Goal: Transaction & Acquisition: Purchase product/service

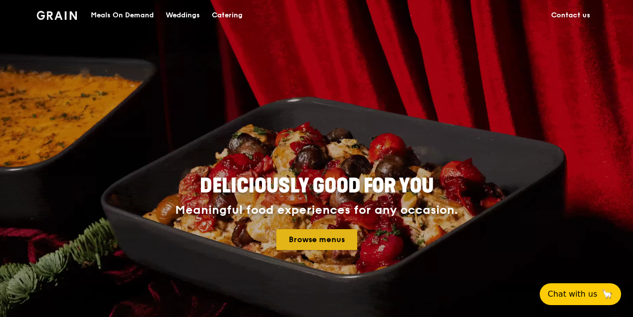
click at [324, 246] on link "Browse menus" at bounding box center [317, 239] width 81 height 21
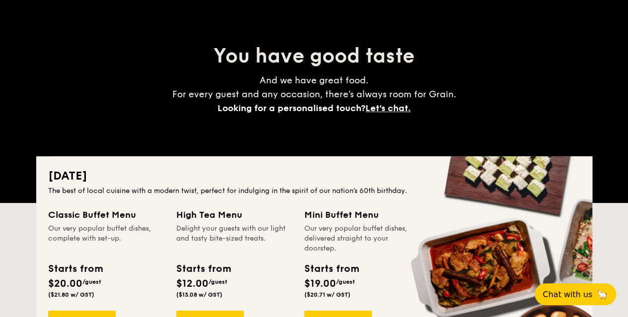
scroll to position [199, 0]
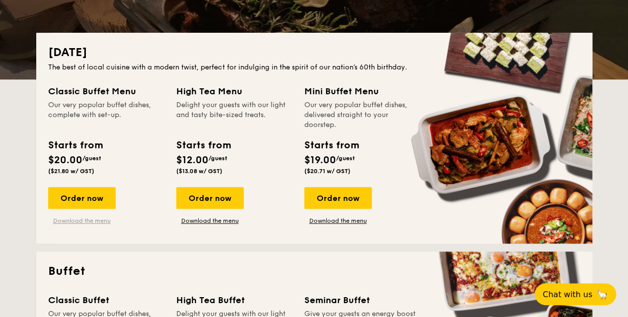
click at [83, 222] on link "Download the menu" at bounding box center [82, 221] width 68 height 8
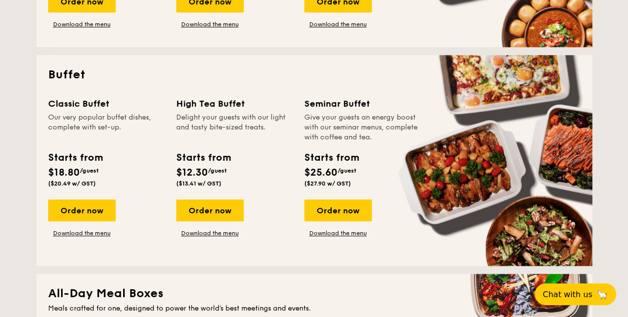
scroll to position [397, 0]
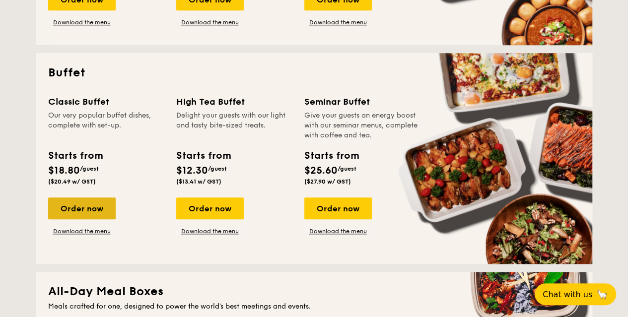
click at [84, 210] on div "Order now" at bounding box center [82, 209] width 68 height 22
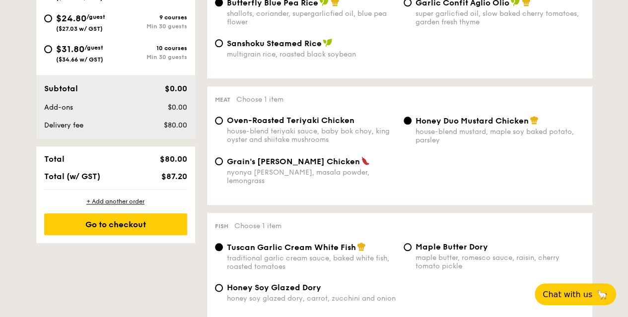
scroll to position [496, 0]
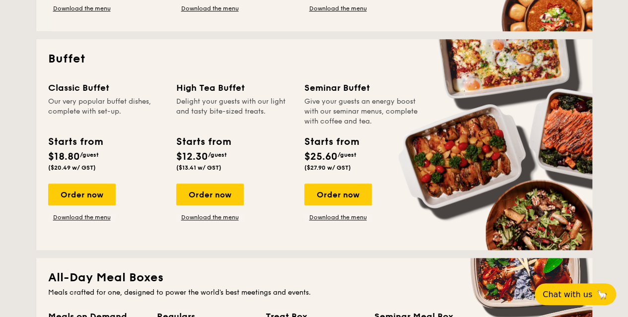
scroll to position [447, 0]
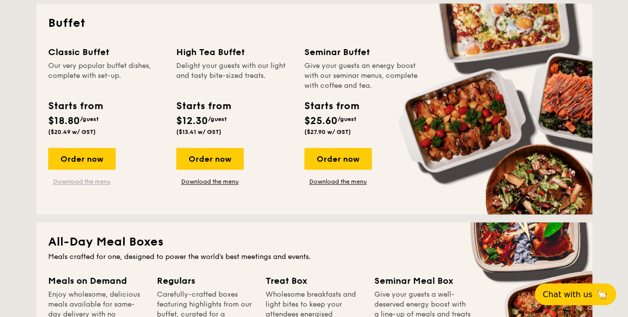
click at [103, 183] on link "Download the menu" at bounding box center [82, 182] width 68 height 8
click at [351, 184] on link "Download the menu" at bounding box center [338, 182] width 68 height 8
